Goal: Transaction & Acquisition: Download file/media

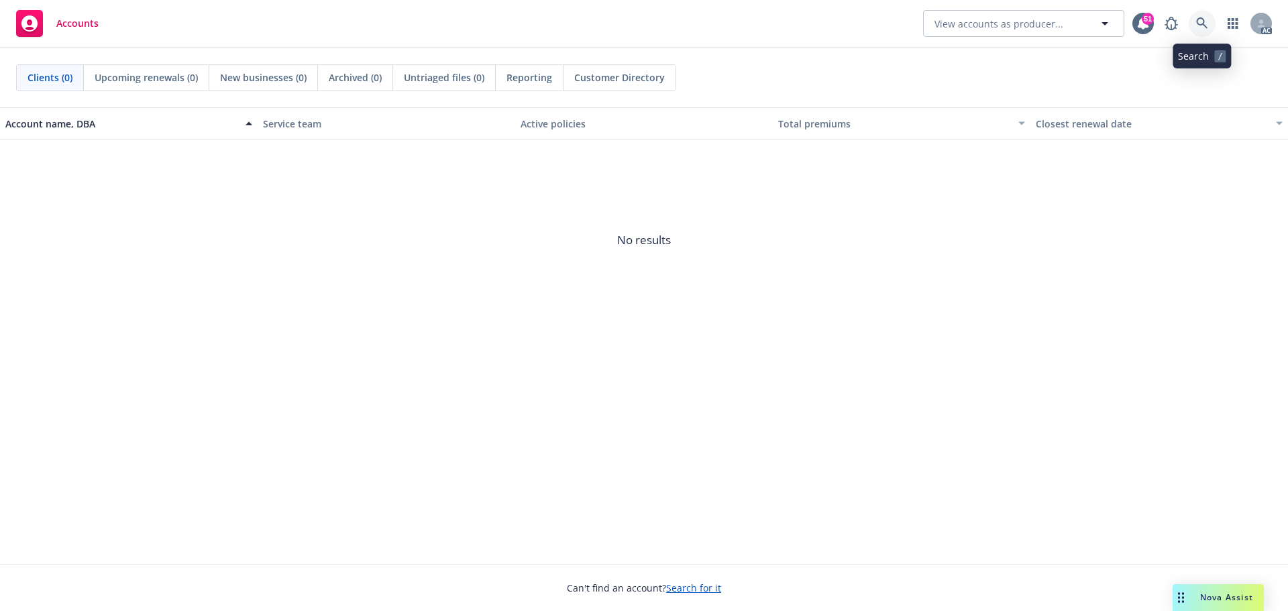
click at [1199, 20] on icon at bounding box center [1202, 23] width 12 height 12
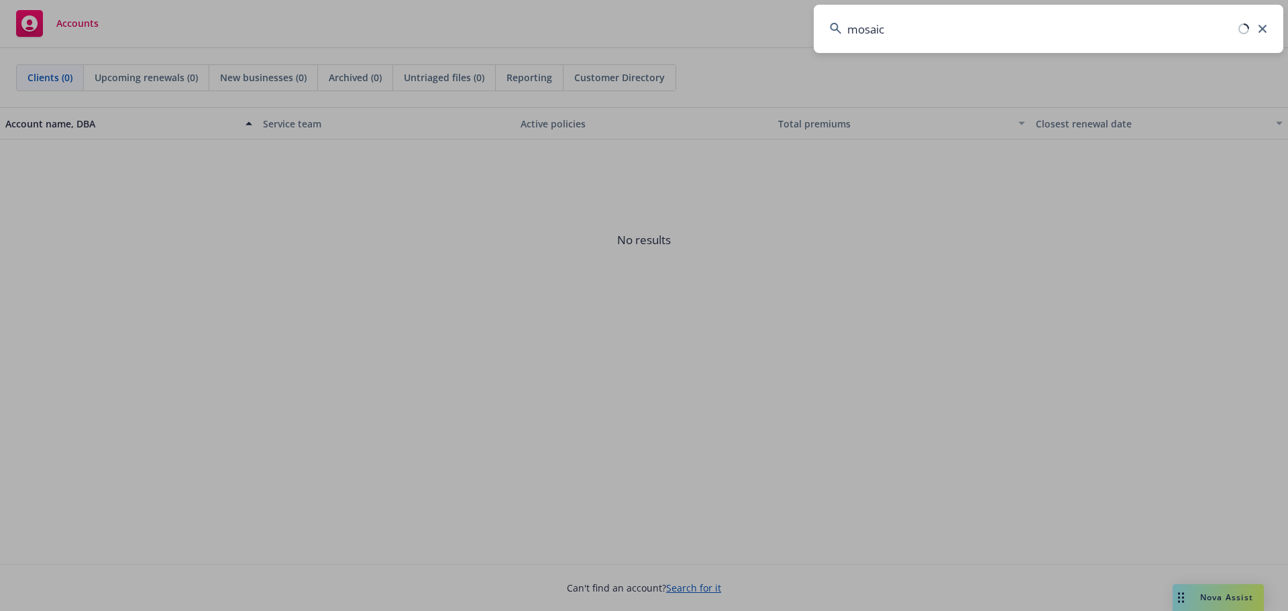
type input "mosaic"
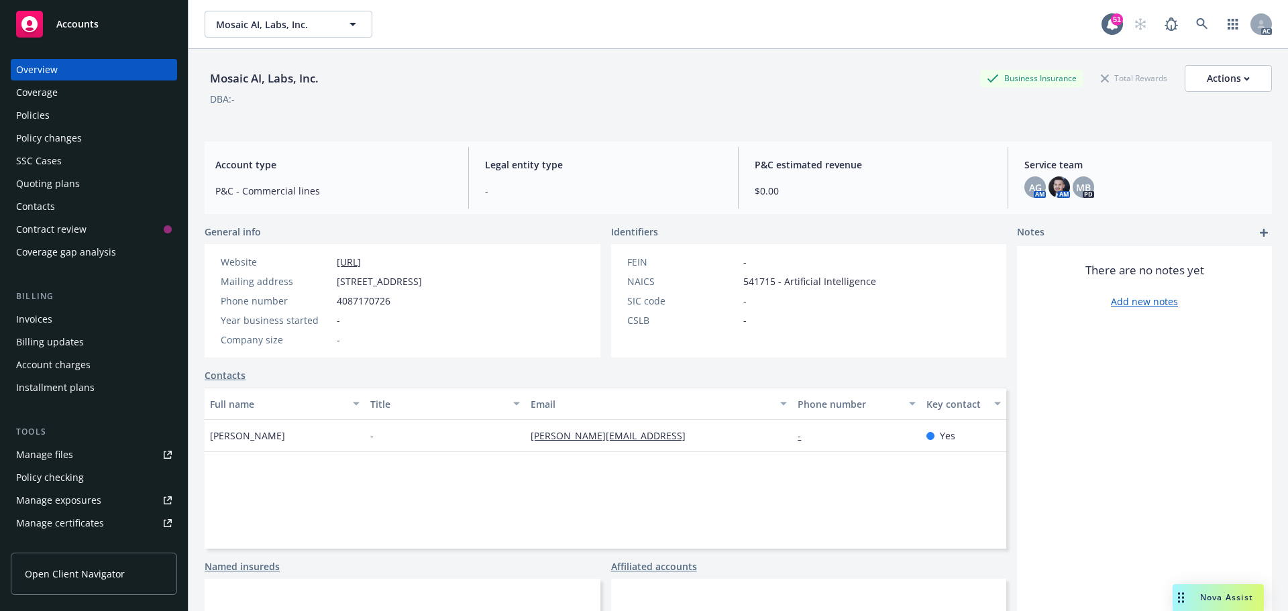
click at [61, 121] on div "Policies" at bounding box center [94, 115] width 156 height 21
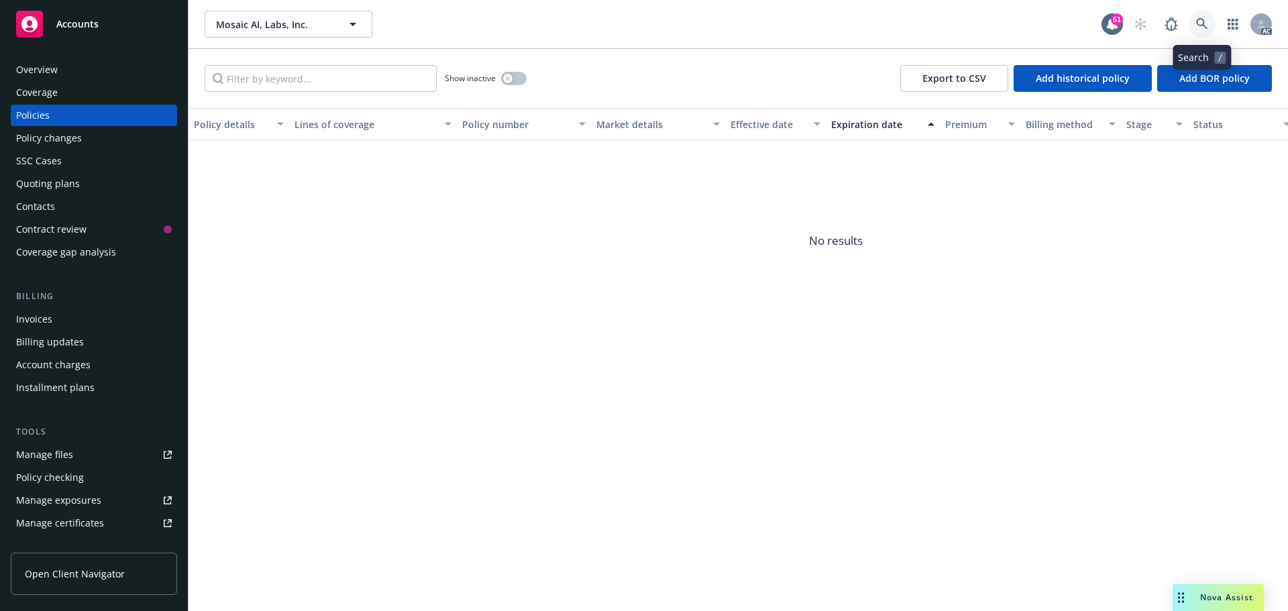
click at [1200, 28] on icon at bounding box center [1202, 24] width 12 height 12
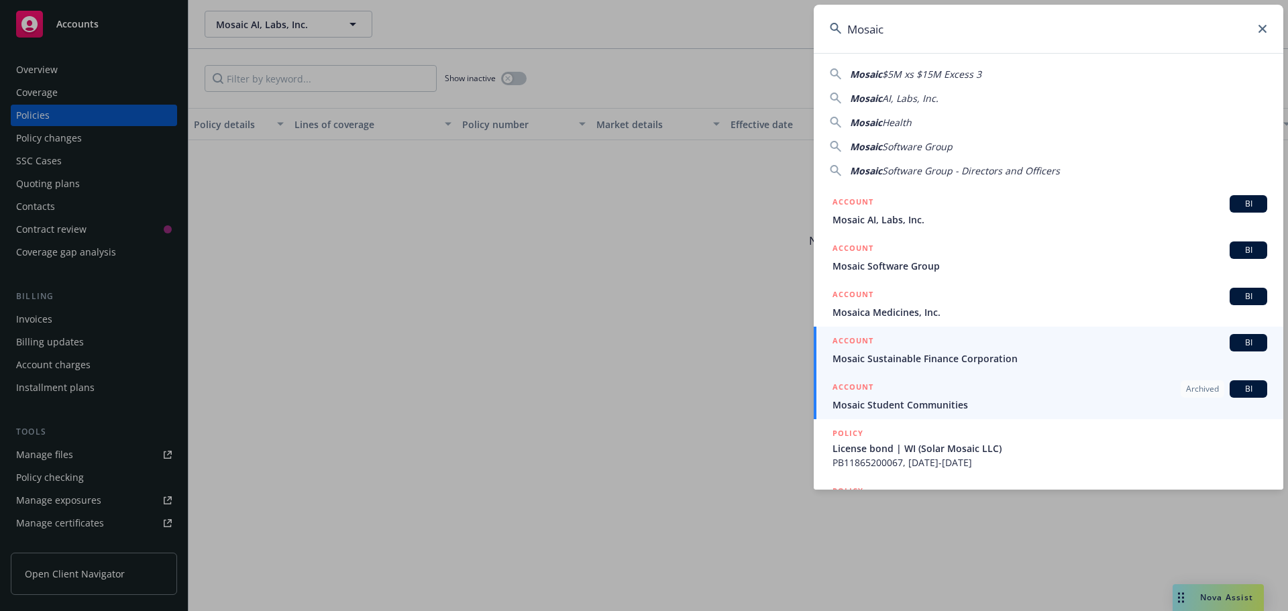
type input "Mosaic"
click at [958, 364] on span "Mosaic Sustainable Finance Corporation" at bounding box center [1050, 359] width 435 height 14
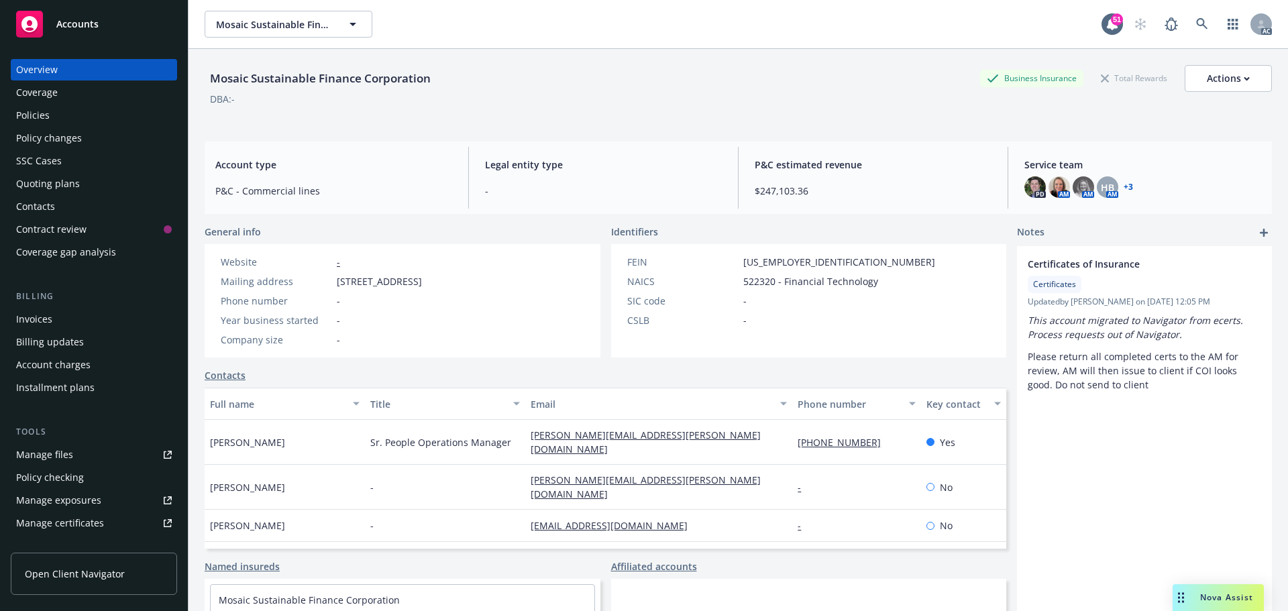
click at [54, 121] on div "Policies" at bounding box center [94, 115] width 156 height 21
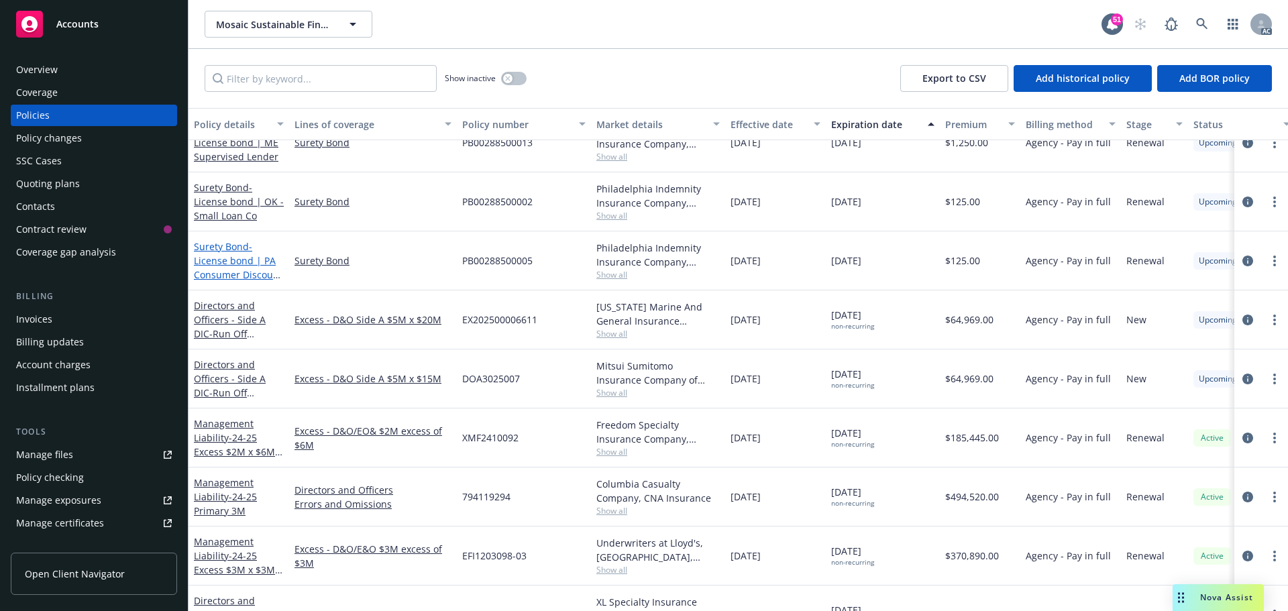
scroll to position [3989, 0]
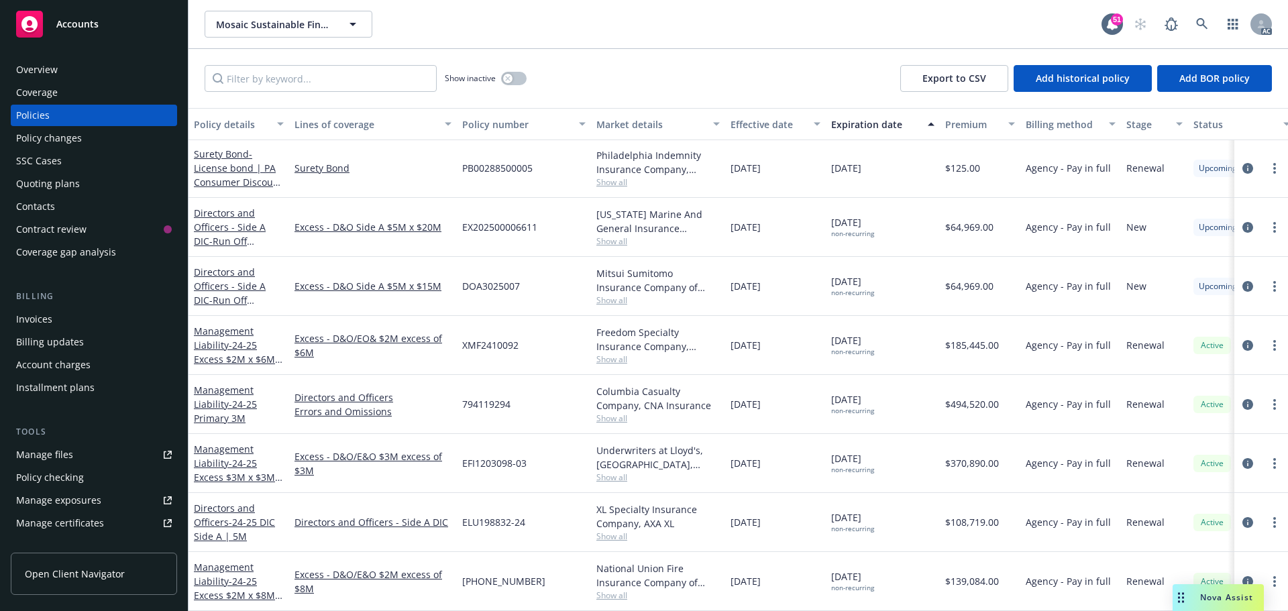
click at [225, 401] on div "Management Liability - 24-25 Primary 3M" at bounding box center [239, 404] width 90 height 42
click at [223, 392] on link "Management Liability - 24-25 Primary 3M" at bounding box center [225, 404] width 63 height 41
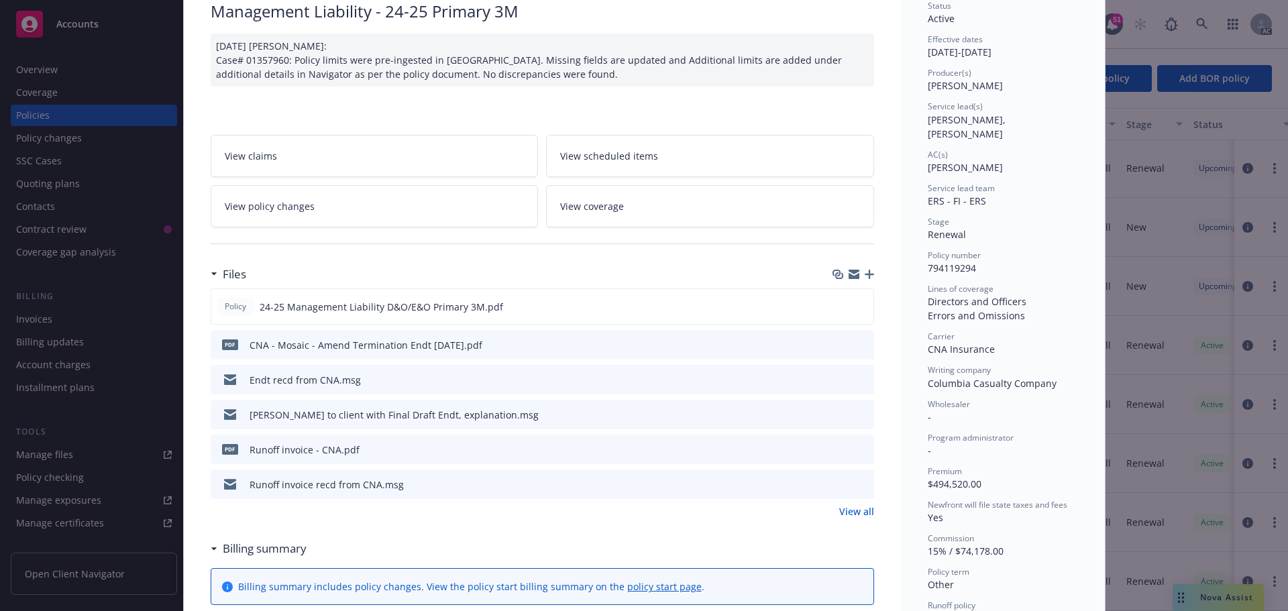
scroll to position [134, 0]
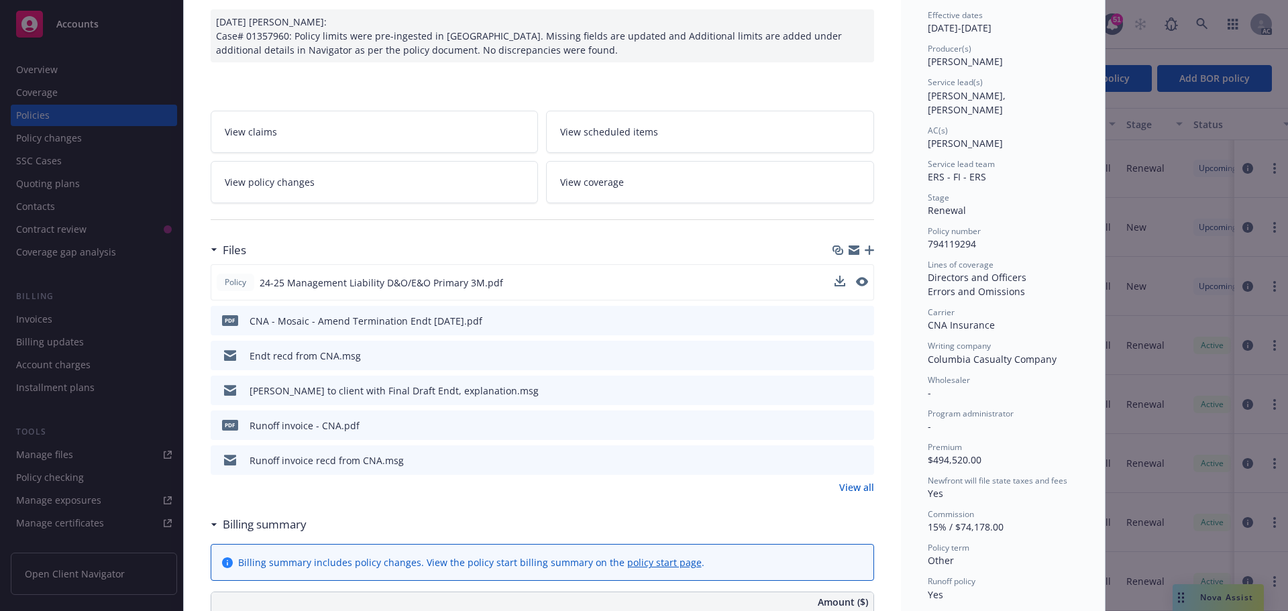
click at [435, 286] on span "24-25 Management Liability D&O/E&O Primary 3M.pdf" at bounding box center [382, 283] width 244 height 14
click at [833, 279] on icon "download file" at bounding box center [838, 281] width 11 height 11
